Goal: Task Accomplishment & Management: Use online tool/utility

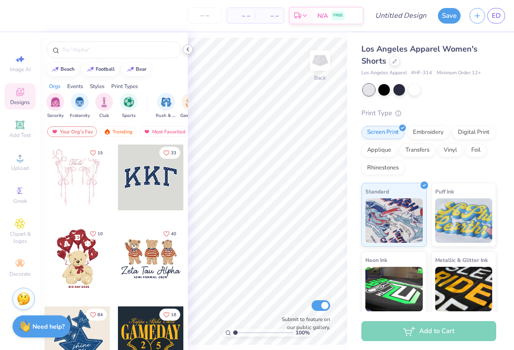
click at [187, 47] on icon at bounding box center [187, 49] width 7 height 7
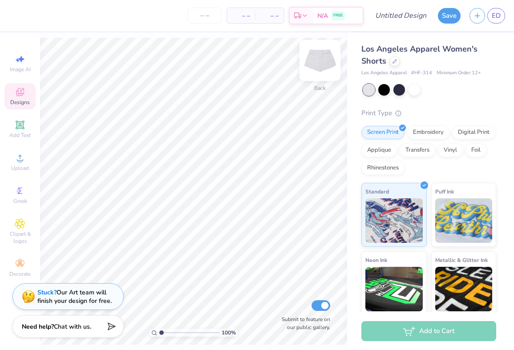
click at [316, 60] on img at bounding box center [320, 61] width 36 height 36
click at [19, 130] on div "Add Text" at bounding box center [19, 129] width 31 height 26
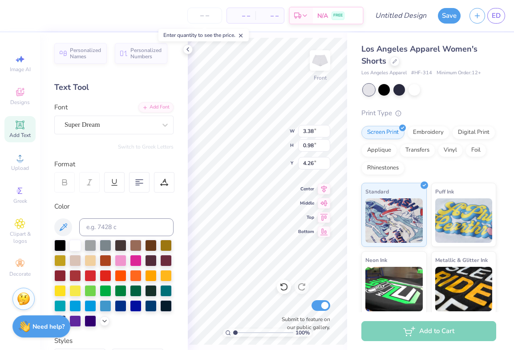
type input "2.60"
click at [187, 51] on icon at bounding box center [187, 49] width 7 height 7
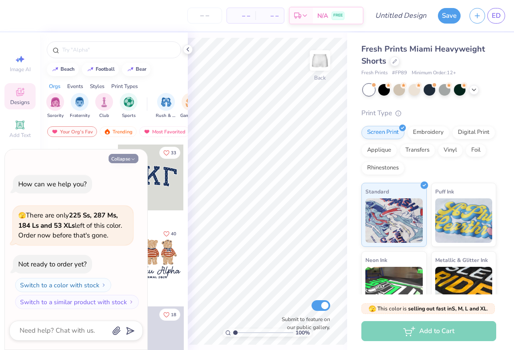
click at [129, 155] on button "Collapse" at bounding box center [124, 158] width 30 height 9
type textarea "x"
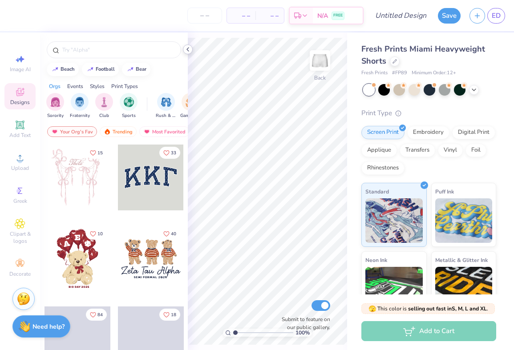
click at [187, 46] on icon at bounding box center [187, 49] width 7 height 7
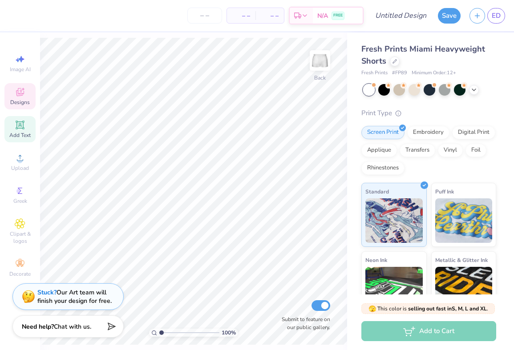
click at [23, 132] on span "Add Text" at bounding box center [19, 135] width 21 height 7
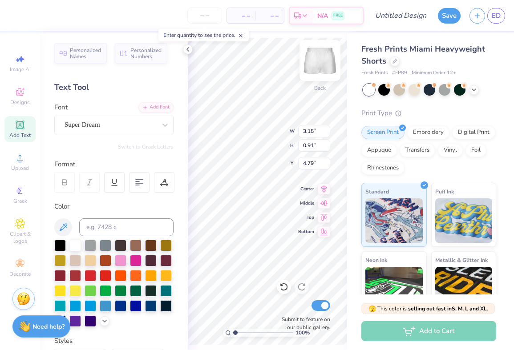
click at [323, 56] on img at bounding box center [320, 61] width 36 height 36
click at [186, 50] on icon at bounding box center [187, 49] width 7 height 7
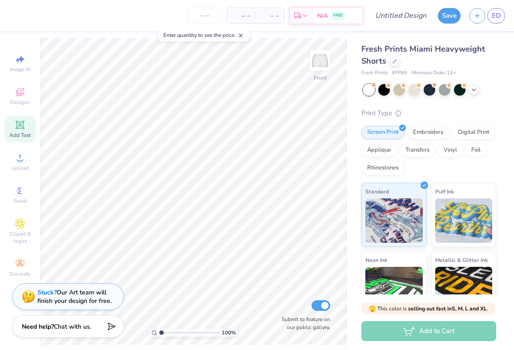
click at [17, 134] on span "Add Text" at bounding box center [19, 135] width 21 height 7
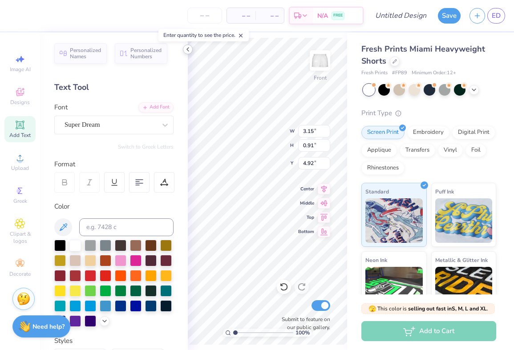
click at [188, 51] on icon at bounding box center [187, 49] width 7 height 7
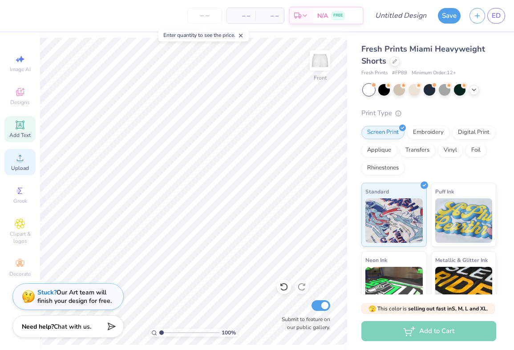
click at [17, 160] on icon at bounding box center [20, 158] width 11 height 11
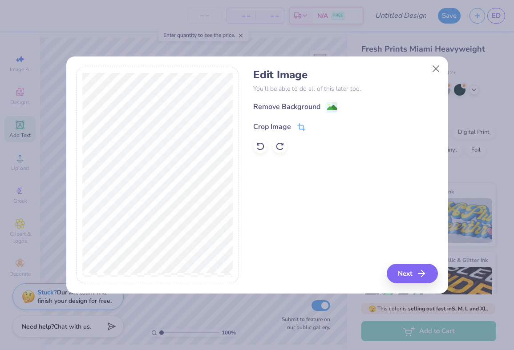
click at [297, 127] on icon at bounding box center [301, 127] width 8 height 8
click at [417, 270] on div "Edit Image You’ll be able to do all of this later too. Remove Background Crop I…" at bounding box center [345, 175] width 185 height 217
click at [317, 126] on icon at bounding box center [315, 125] width 5 height 5
click at [398, 273] on button "Next" at bounding box center [413, 274] width 51 height 20
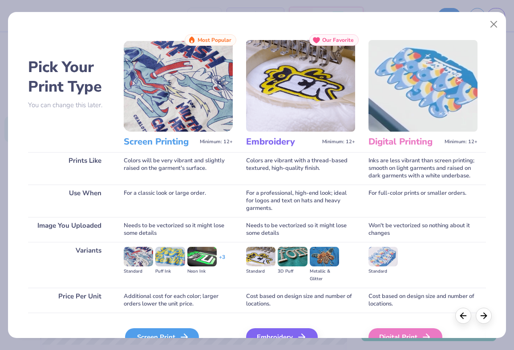
click at [188, 332] on icon at bounding box center [184, 337] width 11 height 11
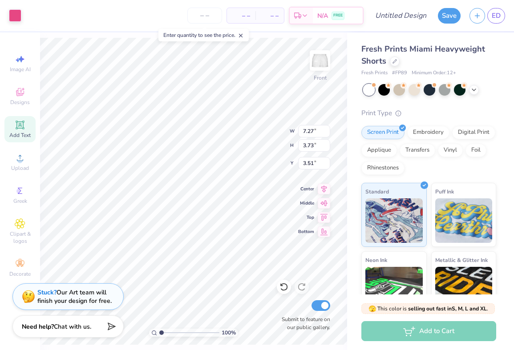
type input "5.38"
type input "2.76"
type input "2.18"
type input "5.90"
type input "3.03"
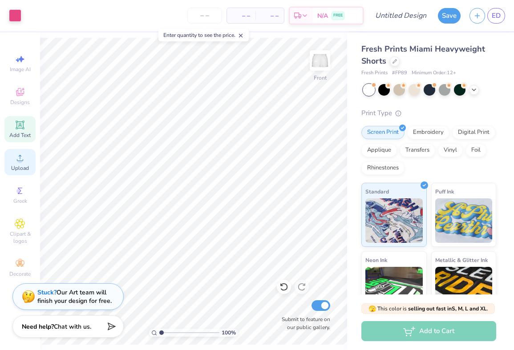
click at [22, 160] on icon at bounding box center [20, 158] width 11 height 11
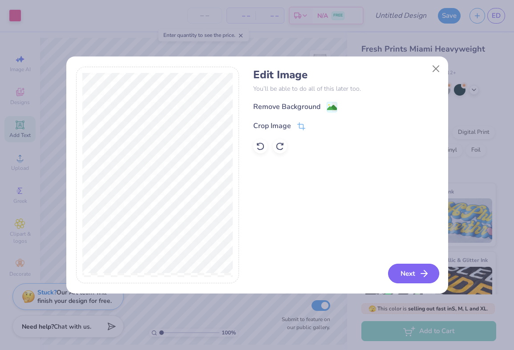
click at [411, 279] on button "Next" at bounding box center [413, 274] width 51 height 20
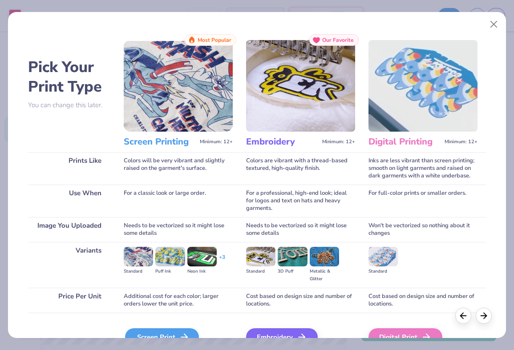
click at [184, 332] on icon at bounding box center [184, 337] width 11 height 11
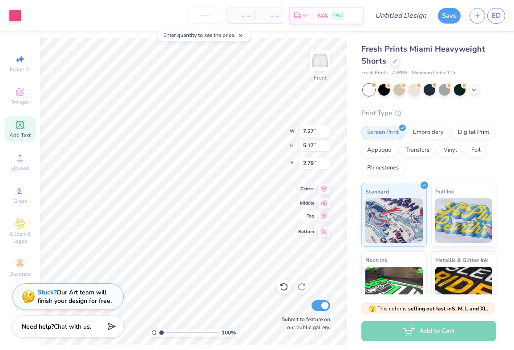
click at [307, 219] on div "100 % Front W 7.27 7.27 " H 5.17 5.17 " Y 2.79 2.79 " Center Middle Top Bottom …" at bounding box center [193, 191] width 307 height 318
type input "4.78"
type input "3.40"
type input "2.32"
type input "2.89"
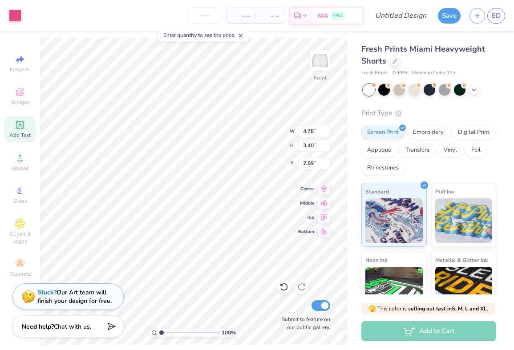
type input "5.72"
type input "4.07"
type input "2.22"
type input "5.90"
type input "3.03"
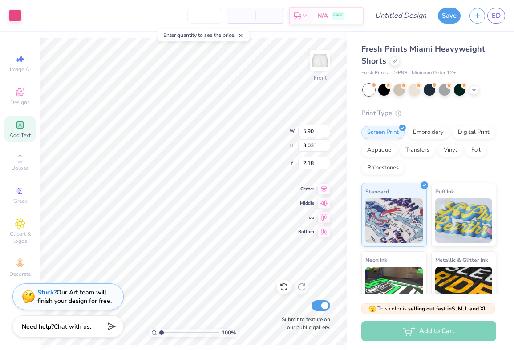
type input "2.34"
click at [295, 127] on div "100 % Front W 5.90 5.90 " H 3.03 3.03 " Y 2.34 2.34 " Center Middle Top Bottom …" at bounding box center [193, 191] width 307 height 318
type input "5.72"
type input "4.07"
type input "2.34"
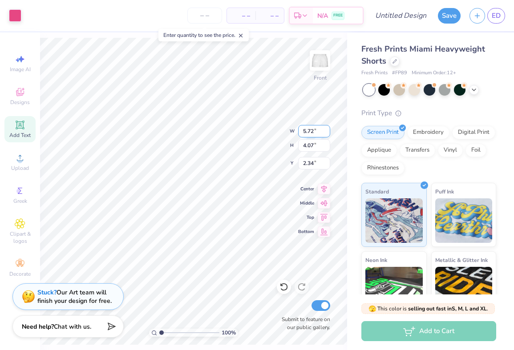
drag, startPoint x: 316, startPoint y: 133, endPoint x: 308, endPoint y: 132, distance: 7.6
click at [308, 132] on input "5.72" at bounding box center [314, 131] width 32 height 12
type input "5.90"
type input "4.19"
type input "2.28"
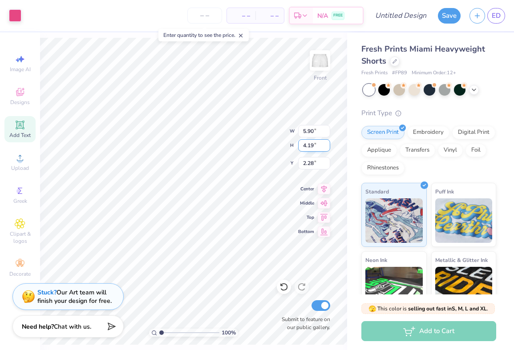
click at [298, 144] on div "100 % Front W 5.90 5.90 " H 4.19 4.19 " Y 2.28 2.28 " Center Middle Top Bottom …" at bounding box center [193, 191] width 307 height 318
type input "2.34"
click at [312, 146] on input "4.19" at bounding box center [314, 145] width 32 height 12
type input "4"
type input "3.03"
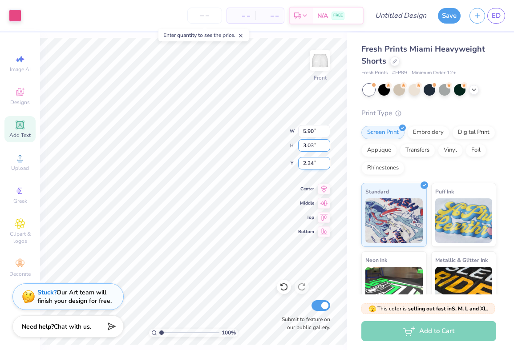
type input "4.26"
type input "2.92"
type input "5.90"
type input "2.34"
type input "4.26"
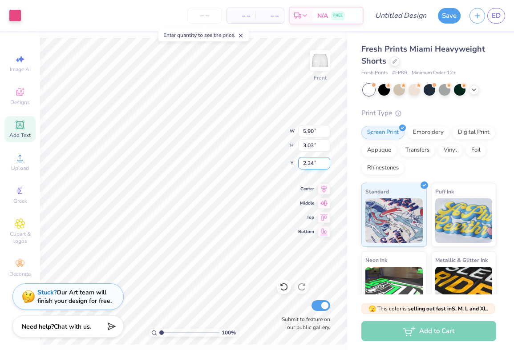
type input "2.92"
type input "5.90"
type input "2.34"
type input "4.26"
type input "2.93"
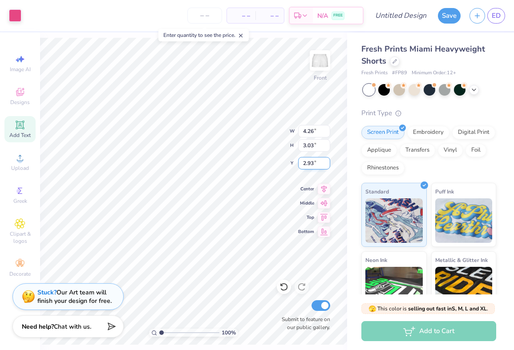
click at [300, 158] on div "100 % Front W 4.26 4.26 " H 3.03 3.03 " Y 2.93 2.93 " Center Middle Top Bottom …" at bounding box center [193, 191] width 307 height 318
type input "4.55"
type input "3.23"
type input "2.73"
click at [297, 131] on div "100 % Front W 4.55 4.55 " H 3.23 3.23 " Y 2.74 2.74 " Center Middle Top Bottom …" at bounding box center [193, 191] width 307 height 318
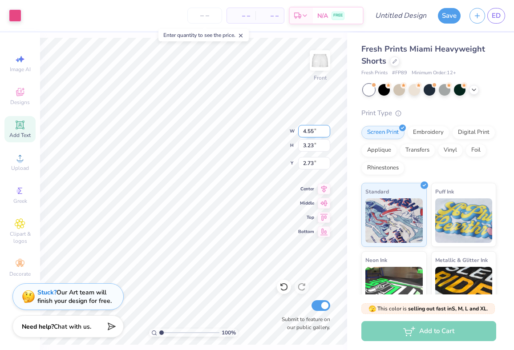
drag, startPoint x: 312, startPoint y: 131, endPoint x: 302, endPoint y: 131, distance: 10.7
click at [302, 131] on input "4.55" at bounding box center [314, 131] width 32 height 12
type input "5.90"
type input "4.19"
type input "2.72"
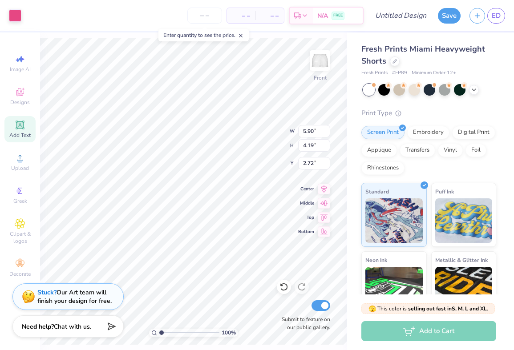
click at [348, 101] on div "Fresh Prints Miami Heavyweight Shorts Fresh Prints # FP89 Minimum Order: 12 + P…" at bounding box center [430, 208] width 167 height 352
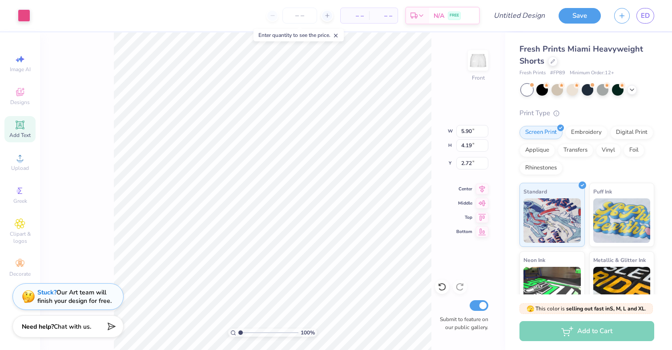
click at [433, 79] on div "100 % Front W 5.90 5.90 " H 4.19 4.19 " Y 2.72 2.72 " Center Middle Top Bottom …" at bounding box center [273, 191] width 466 height 318
click at [480, 64] on img at bounding box center [479, 61] width 36 height 36
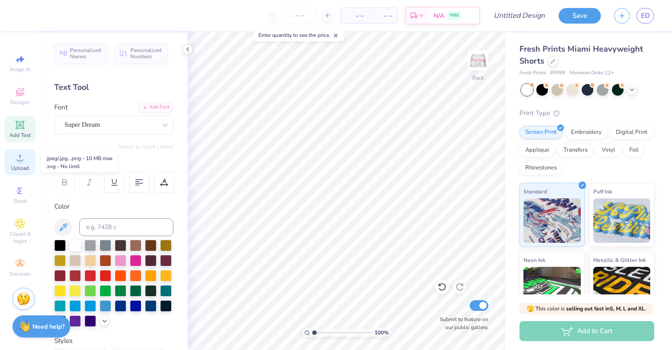
click at [23, 163] on icon at bounding box center [20, 158] width 11 height 11
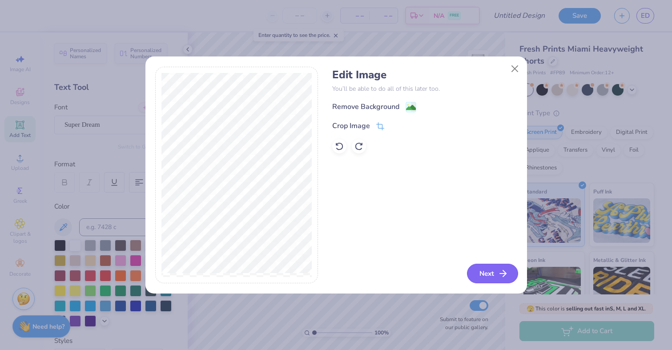
click at [498, 273] on icon "button" at bounding box center [503, 273] width 11 height 11
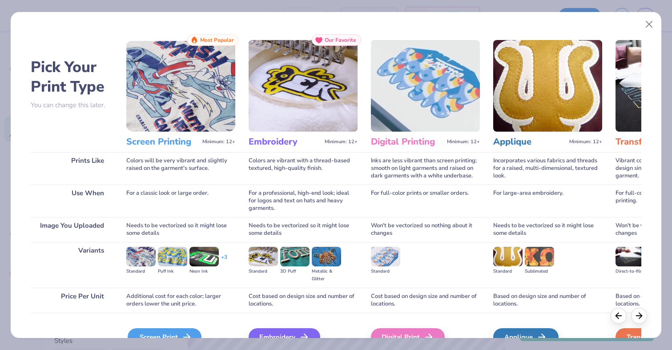
click at [163, 332] on div "Screen Print" at bounding box center [165, 337] width 74 height 18
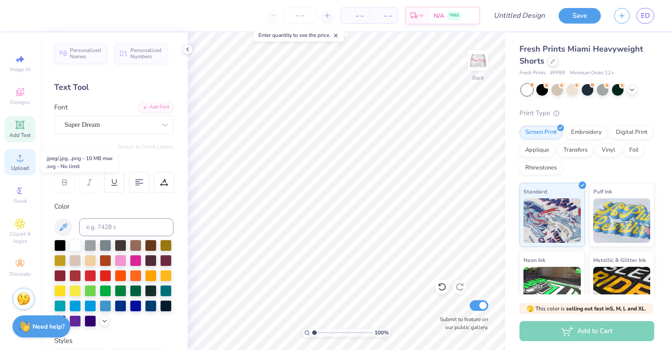
click at [22, 161] on icon at bounding box center [20, 158] width 11 height 11
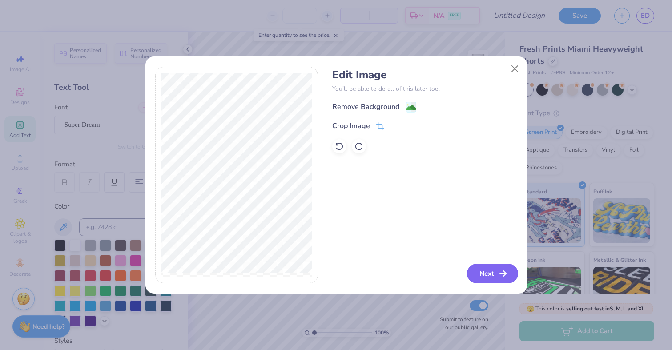
click at [502, 271] on icon "button" at bounding box center [503, 273] width 11 height 11
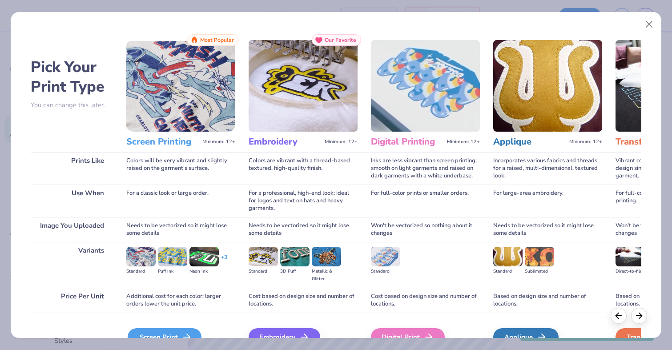
click at [182, 333] on icon at bounding box center [187, 337] width 11 height 11
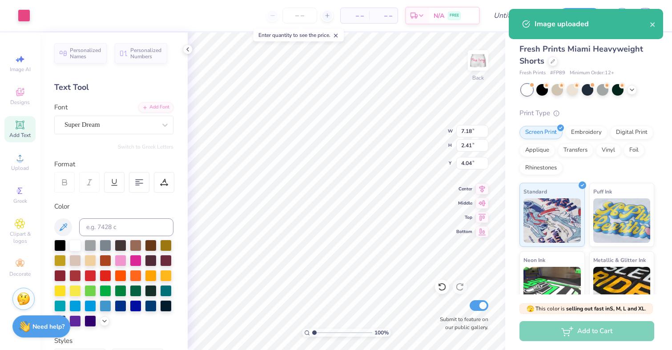
type input "6.45"
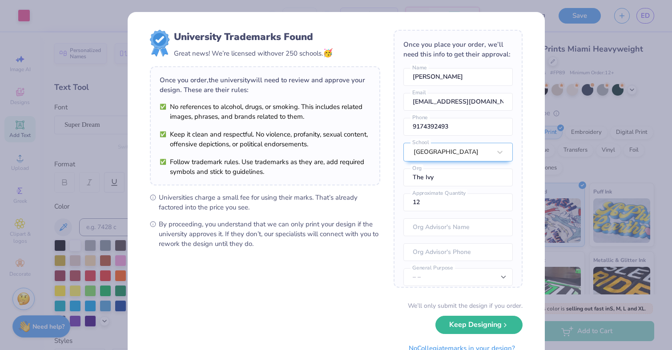
click at [514, 48] on div "University Trademarks Found Great news! We’re licensed with over 250 schools. 🥳…" at bounding box center [336, 175] width 672 height 350
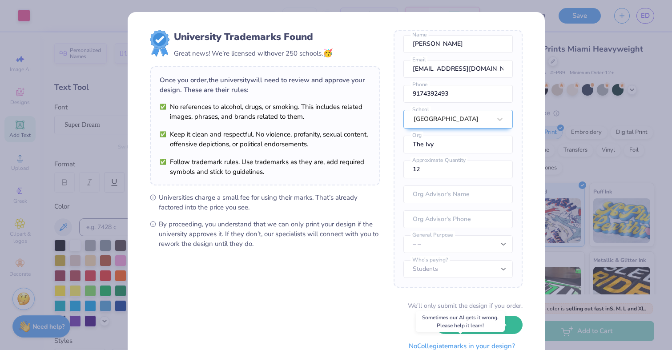
click at [438, 347] on button "No Collegiate marks in your design?" at bounding box center [461, 346] width 121 height 18
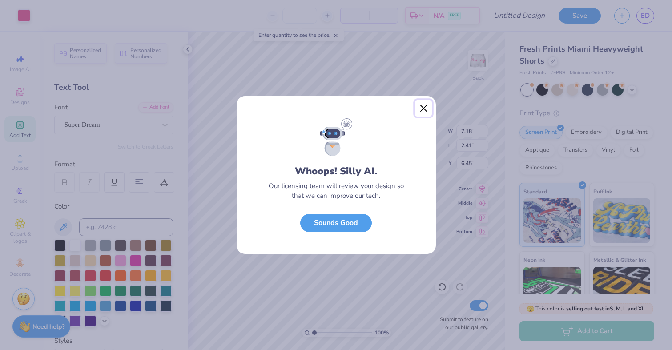
click at [424, 108] on button "Close" at bounding box center [423, 108] width 17 height 17
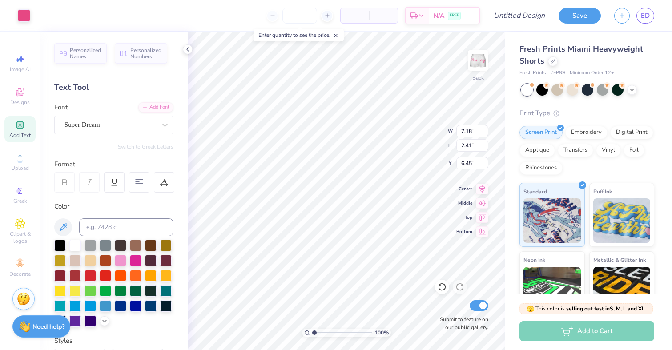
type input "5.99"
type input "2.01"
type input "7.03"
click at [514, 19] on button "Save" at bounding box center [580, 15] width 42 height 16
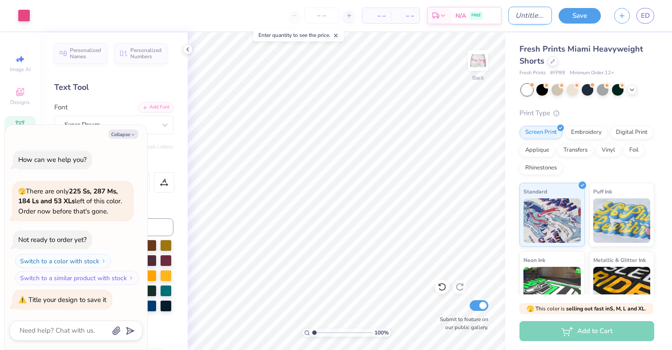
type textarea "x"
click at [510, 16] on input "Design Title" at bounding box center [531, 16] width 44 height 18
type input "s"
type textarea "x"
type input "sh"
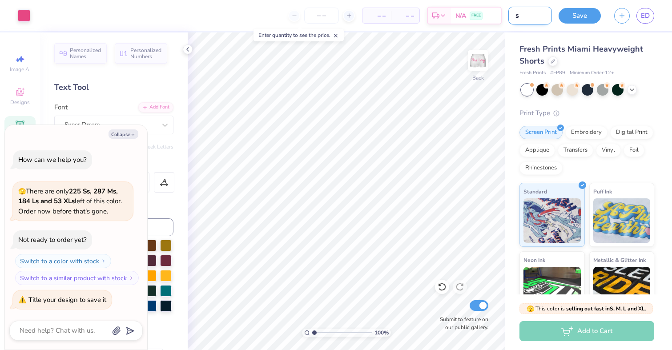
type textarea "x"
type input "sho"
type textarea "x"
type input "shor"
type textarea "x"
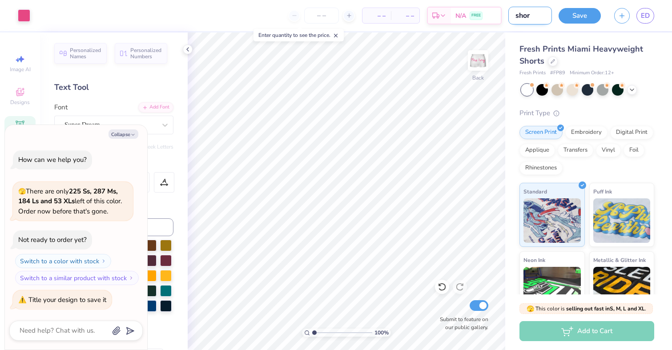
type input "short"
type textarea "x"
type input "shorts"
type textarea "x"
type input "shorts"
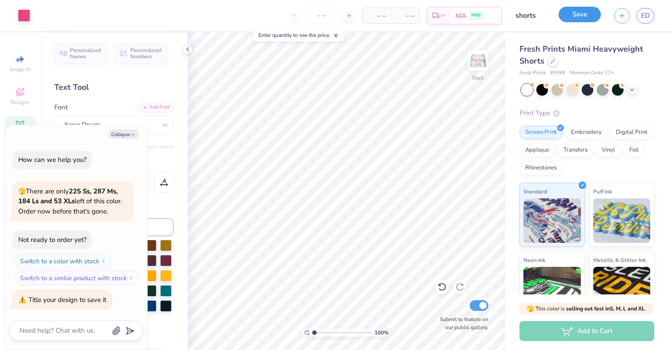
click at [514, 15] on button "Save" at bounding box center [580, 15] width 42 height 16
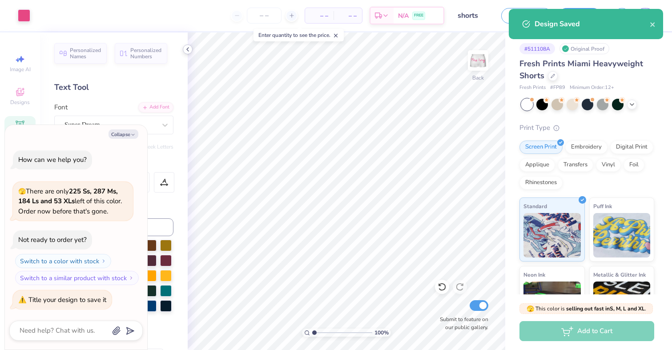
click at [186, 51] on icon at bounding box center [187, 49] width 7 height 7
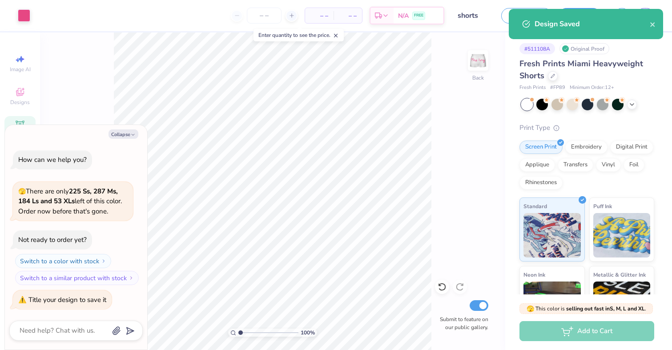
type textarea "x"
click at [514, 26] on div "Design Saved" at bounding box center [592, 24] width 115 height 11
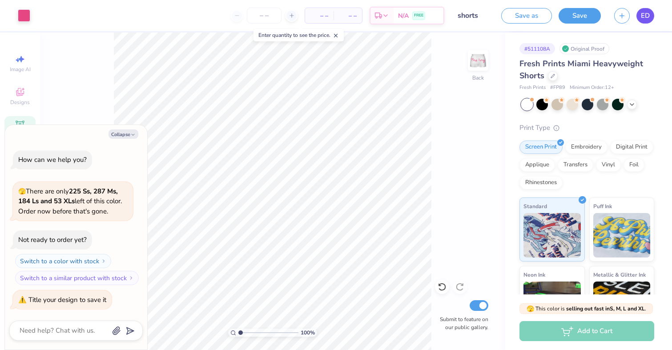
click at [514, 14] on span "ED" at bounding box center [645, 16] width 9 height 10
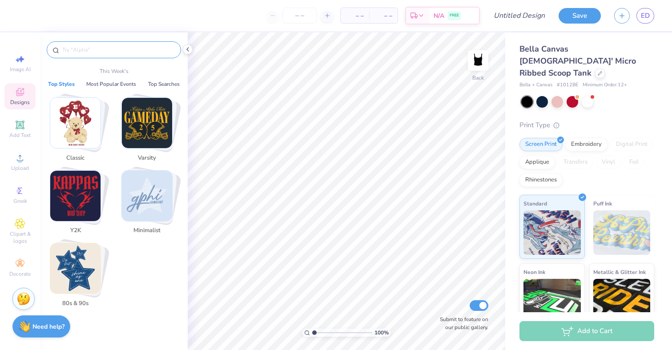
click at [101, 50] on input "text" at bounding box center [118, 49] width 114 height 9
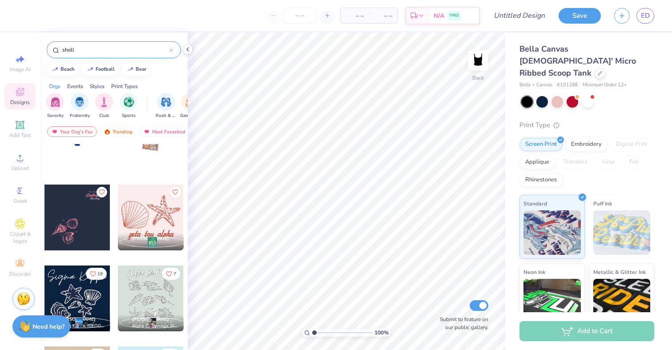
scroll to position [53, 0]
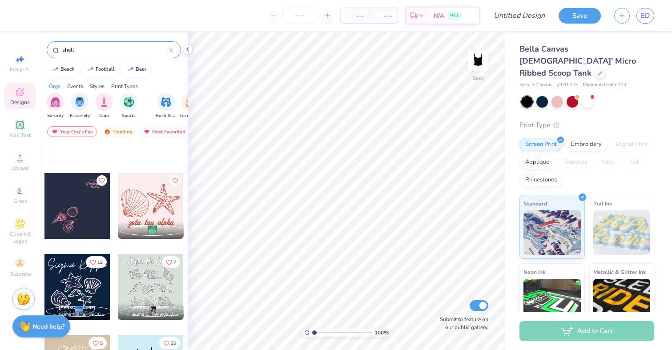
type input "shell"
click at [88, 199] on div at bounding box center [78, 206] width 66 height 66
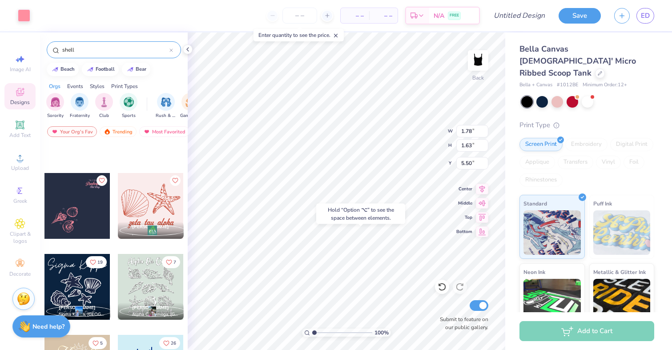
type input "5.50"
type input "2.89"
type input "0.66"
type input "2.36"
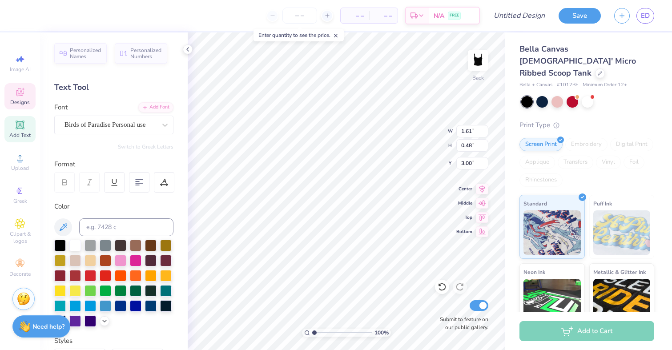
scroll to position [0, 0]
type input "1.75"
type input "1.66"
type input "1.81"
type input "1.74"
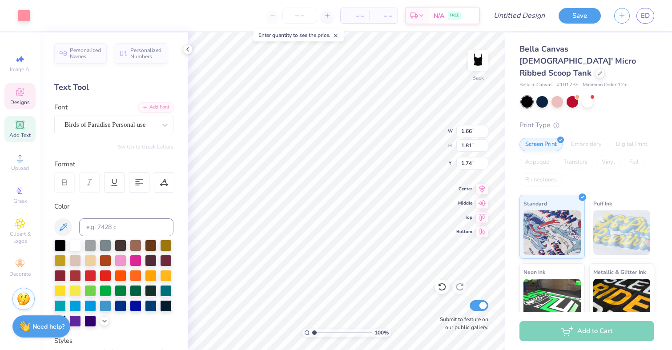
type input "1.81"
type input "1.96"
type input "1.74"
type input "2.56"
type input "1.94"
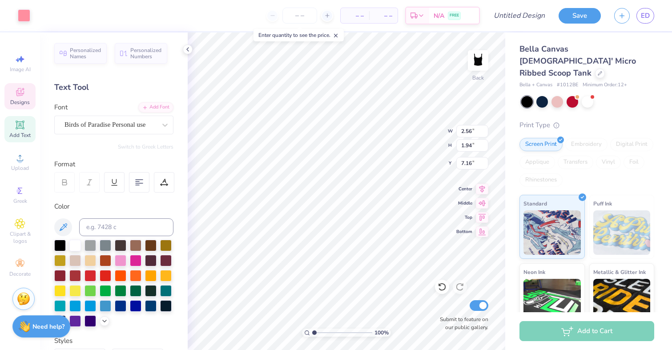
type input "1.74"
type input "1.63"
type input "2.49"
type input "1.72"
type input "1.41"
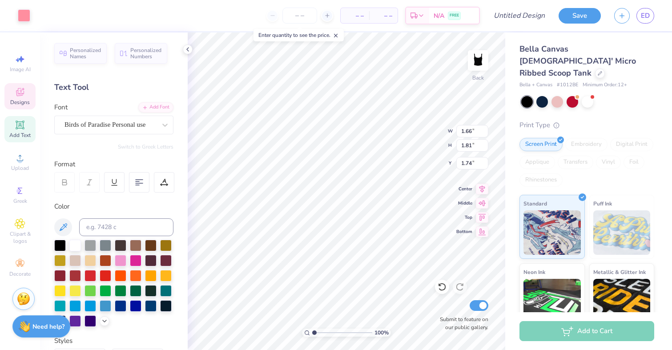
type input "1.27"
type input "1.38"
type input "1.95"
type input "1.81"
type input "1.96"
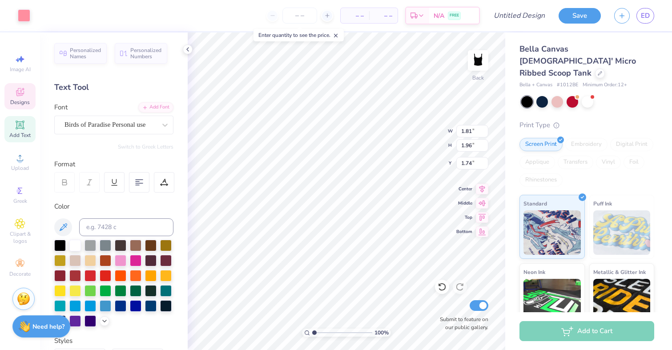
type input "1.66"
type input "1.35"
type input "1.45"
type input "2.00"
type input "1.63"
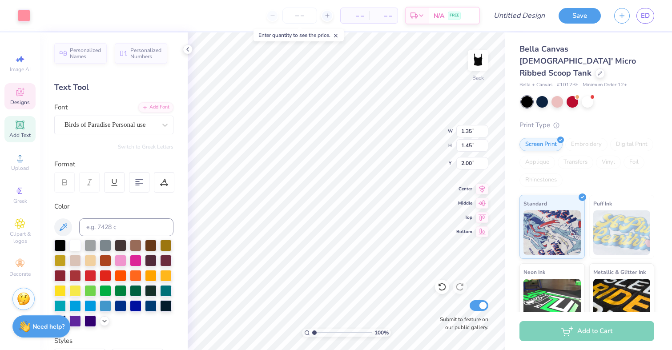
type input "2.49"
type input "1.41"
click at [22, 98] on div "Designs" at bounding box center [19, 96] width 31 height 26
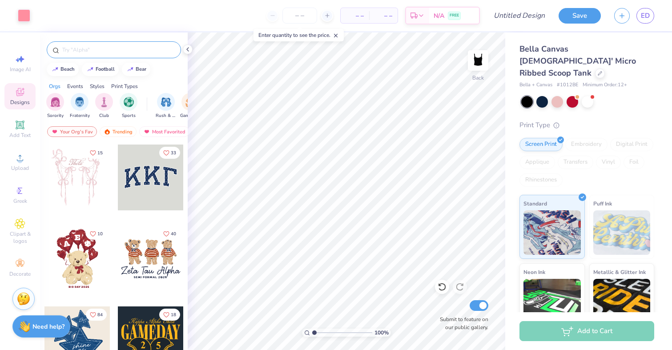
click at [82, 51] on input "text" at bounding box center [118, 49] width 114 height 9
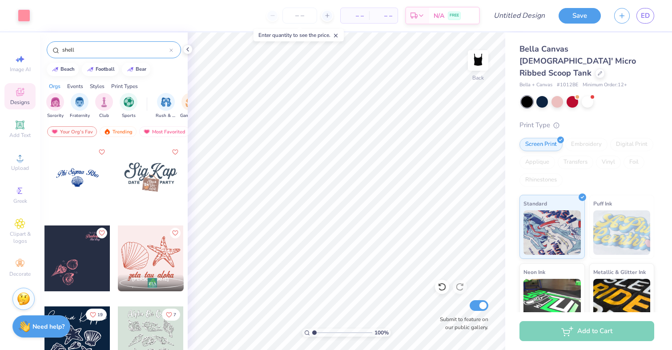
type input "shell"
click at [85, 181] on div at bounding box center [78, 178] width 66 height 66
type input "4.46"
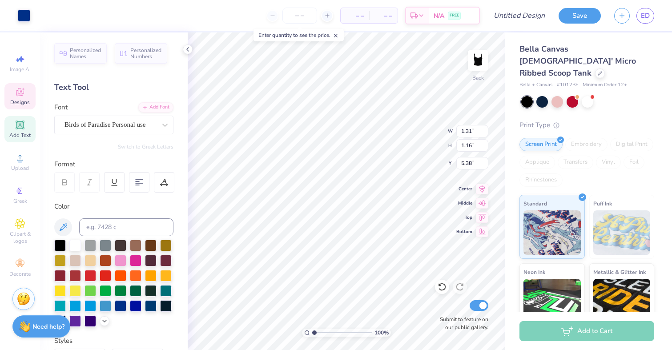
type input "5.50"
click at [75, 245] on div at bounding box center [75, 245] width 12 height 12
type input "1.31"
type input "1.16"
type input "5.50"
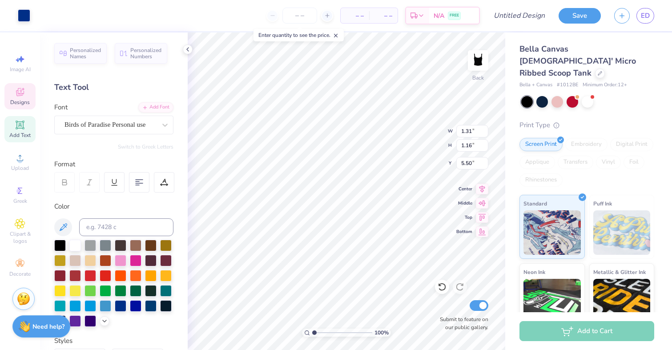
type input "1.25"
type input "1.08"
type input "5.42"
click at [26, 15] on div at bounding box center [24, 14] width 12 height 12
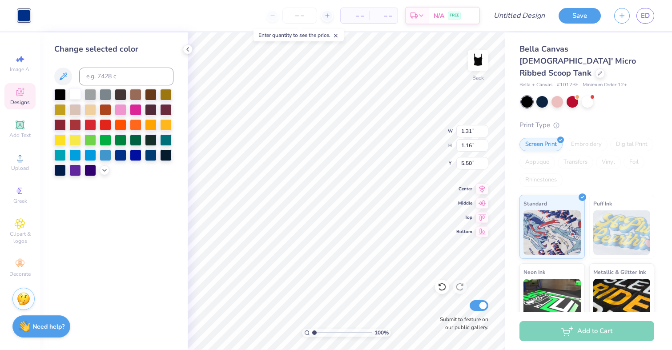
click at [77, 97] on div at bounding box center [75, 94] width 12 height 12
type input "1.27"
type input "1.38"
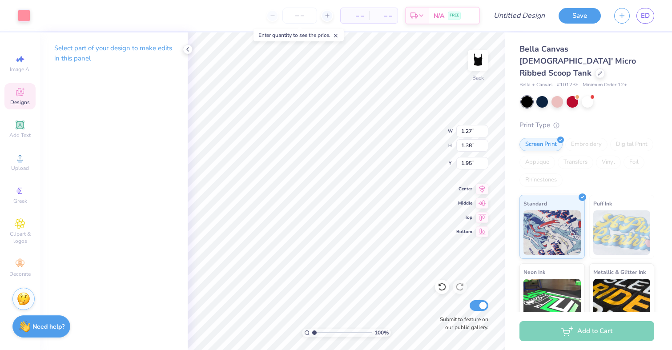
type input "2.00"
type input "1.52"
type input "1.34"
type input "1.35"
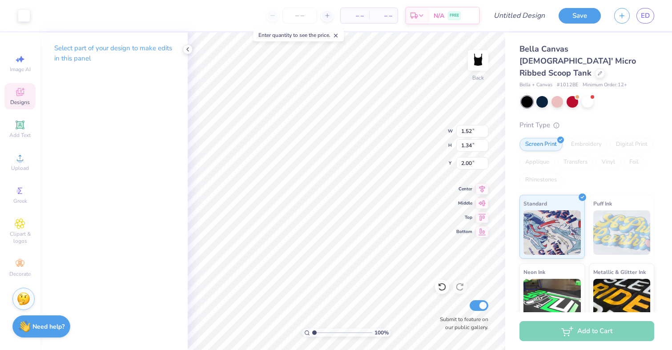
type input "1.45"
click at [24, 16] on div at bounding box center [24, 14] width 12 height 12
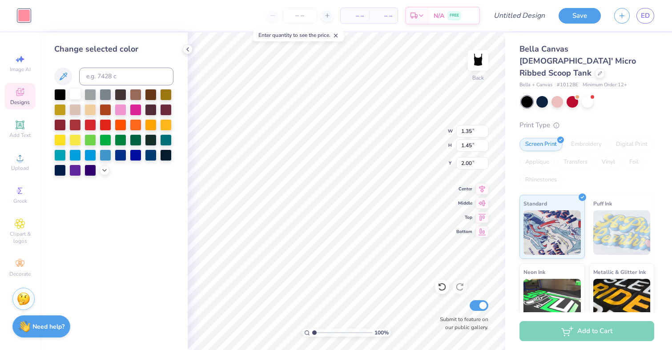
click at [75, 90] on div at bounding box center [75, 94] width 12 height 12
type input "1.63"
type input "2.49"
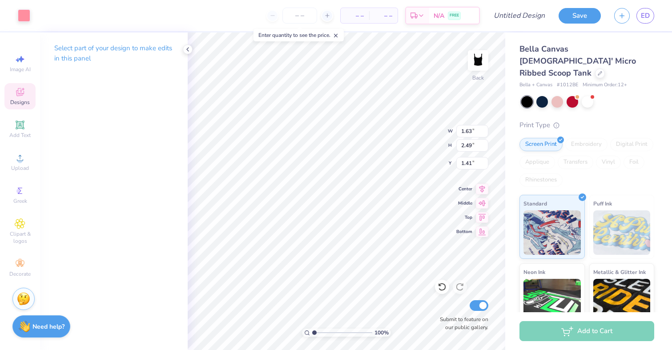
type input "1.43"
click at [32, 16] on div "Art colors – – Per Item – – Total Est. Delivery N/A FREE Design Title Save ED" at bounding box center [336, 15] width 672 height 31
click at [24, 15] on div at bounding box center [24, 14] width 12 height 12
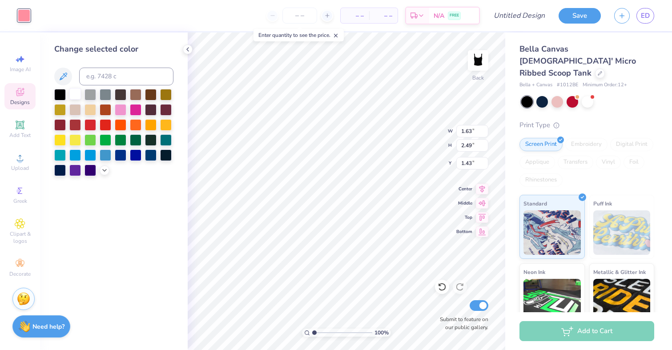
click at [79, 97] on div at bounding box center [75, 94] width 12 height 12
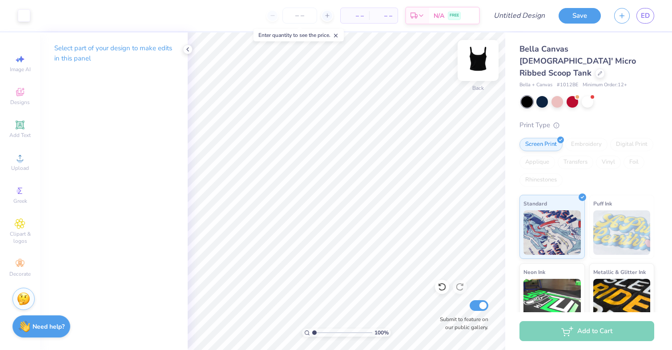
click at [479, 57] on img at bounding box center [479, 61] width 36 height 36
click at [19, 133] on span "Add Text" at bounding box center [19, 135] width 21 height 7
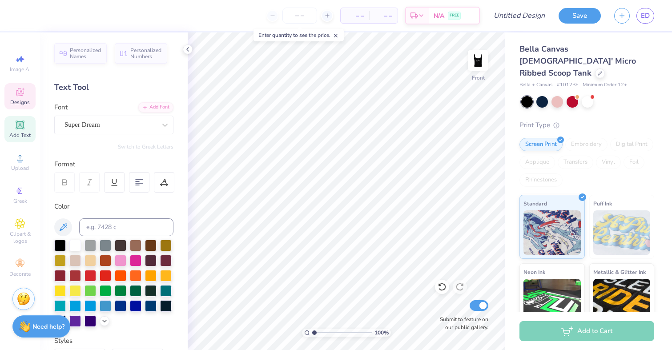
click at [16, 94] on icon at bounding box center [20, 92] width 8 height 8
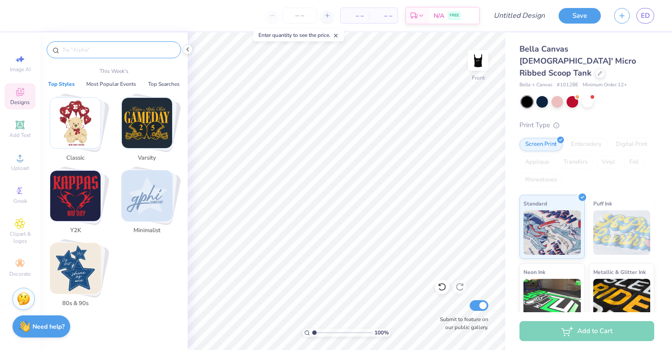
click at [68, 51] on input "text" at bounding box center [118, 49] width 114 height 9
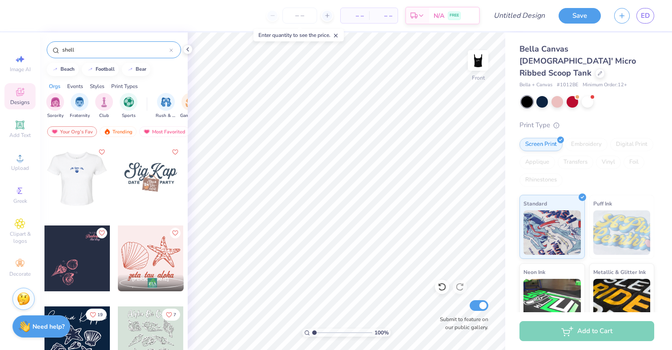
type input "shell"
click at [80, 182] on div at bounding box center [77, 178] width 66 height 66
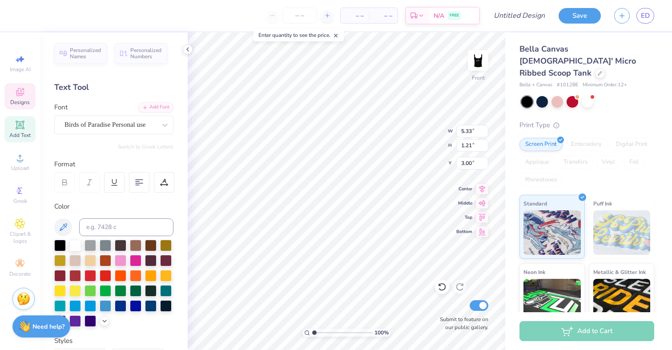
scroll to position [0, 0]
type textarea "The Ivy"
type input "0.96"
click at [74, 247] on div at bounding box center [75, 245] width 12 height 12
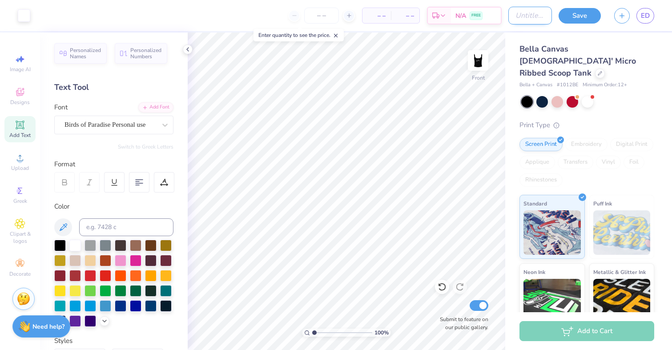
click at [515, 16] on input "Design Title" at bounding box center [531, 16] width 44 height 18
type input "shells"
click at [574, 19] on button "Save" at bounding box center [580, 15] width 42 height 16
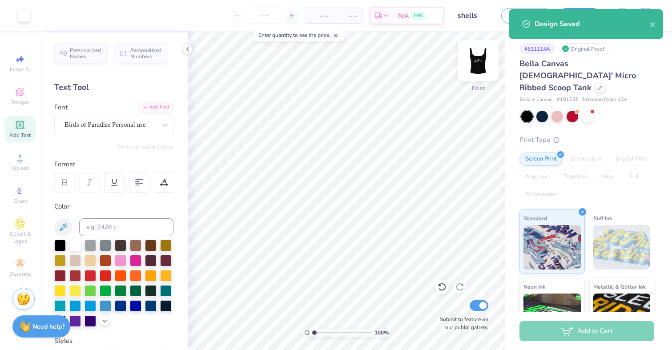
click at [483, 60] on img at bounding box center [479, 61] width 36 height 36
drag, startPoint x: 483, startPoint y: 60, endPoint x: 478, endPoint y: 68, distance: 9.6
click at [478, 68] on img at bounding box center [479, 61] width 36 height 36
